Goal: Information Seeking & Learning: Find specific fact

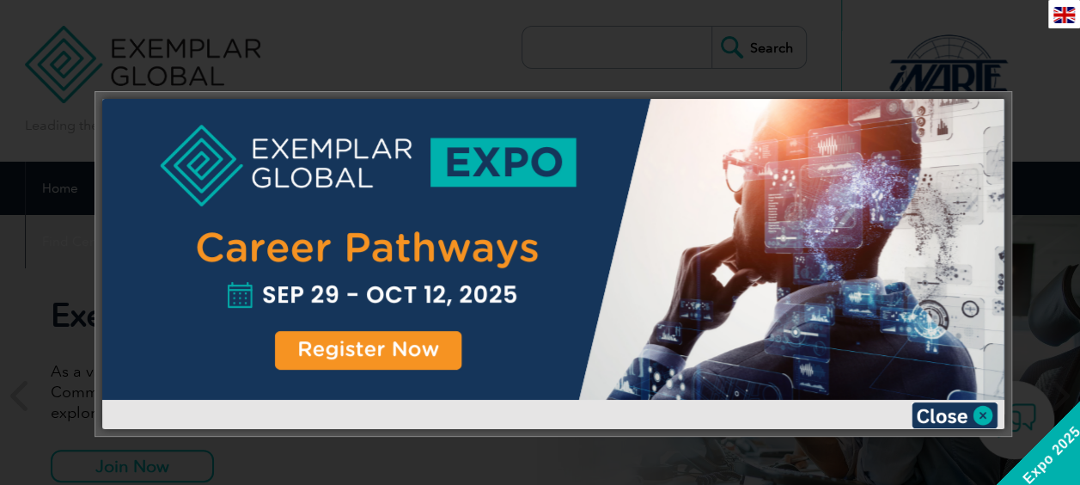
click at [419, 346] on div at bounding box center [553, 249] width 902 height 301
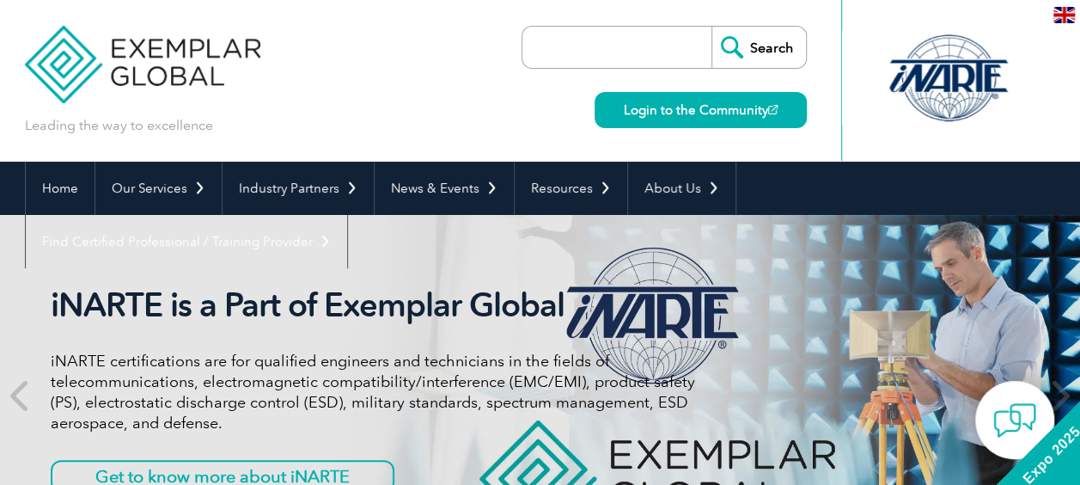
click at [634, 43] on input "search" at bounding box center [621, 47] width 180 height 41
type input "Coupon"
click at [711, 27] on input "Search" at bounding box center [758, 47] width 95 height 41
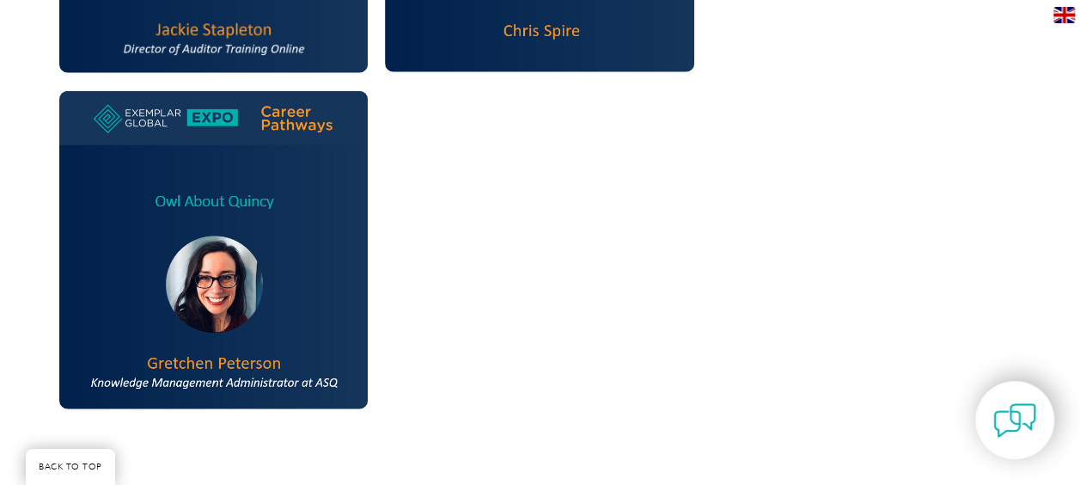
scroll to position [1976, 0]
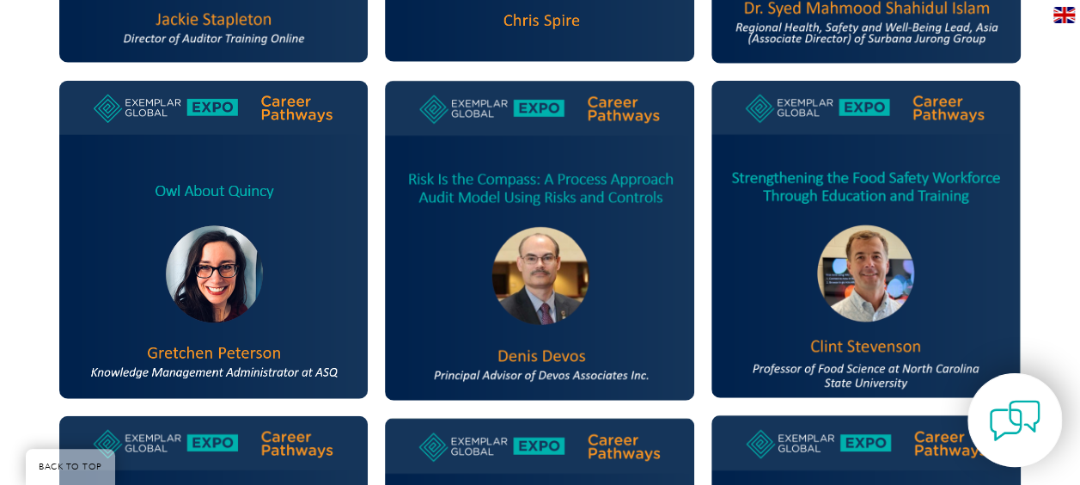
click at [1019, 432] on img at bounding box center [1015, 420] width 52 height 52
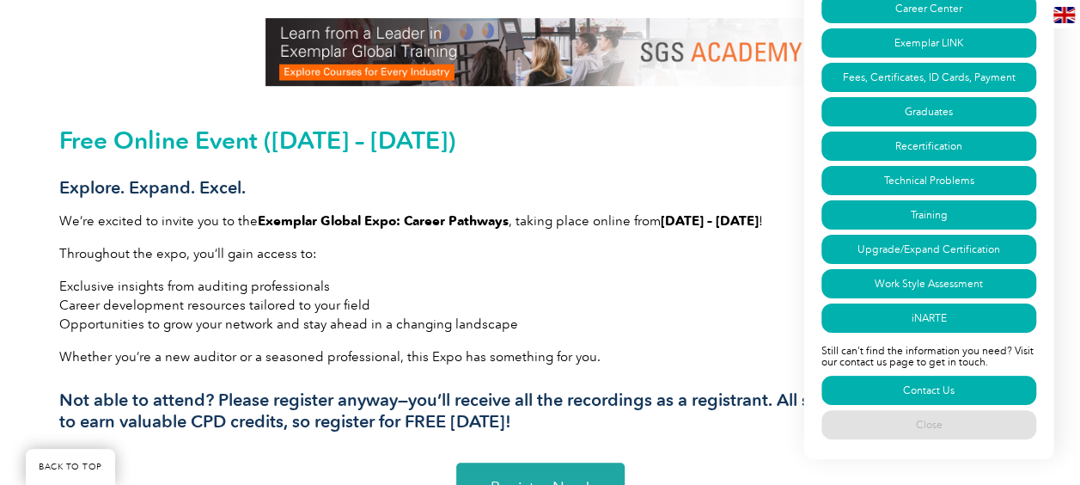
scroll to position [430, 0]
